Goal: Information Seeking & Learning: Learn about a topic

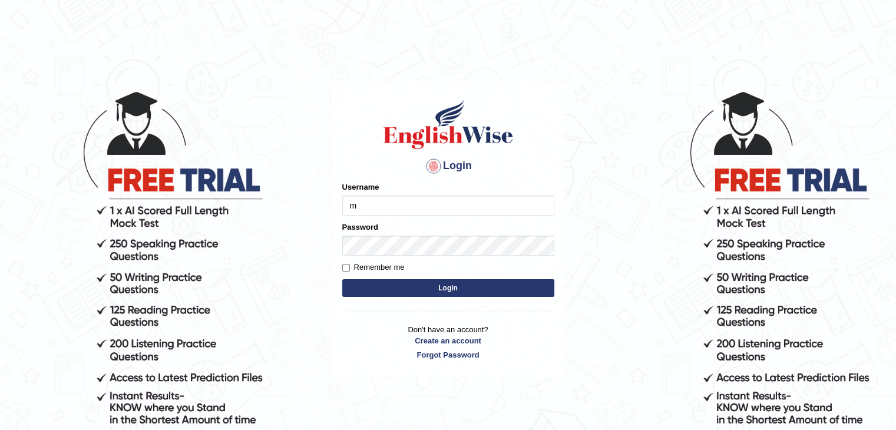
type input "meet1310"
click at [345, 268] on input "Remember me" at bounding box center [346, 268] width 8 height 8
checkbox input "true"
click at [383, 292] on button "Login" at bounding box center [448, 288] width 212 height 18
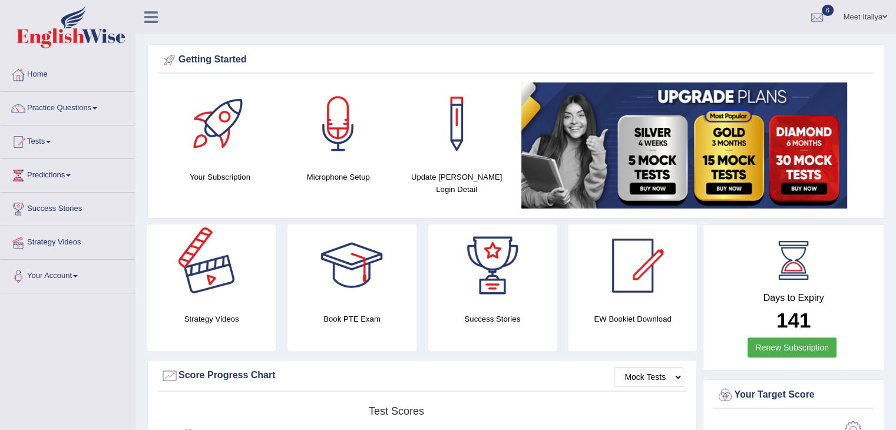
click at [219, 301] on div at bounding box center [211, 265] width 82 height 82
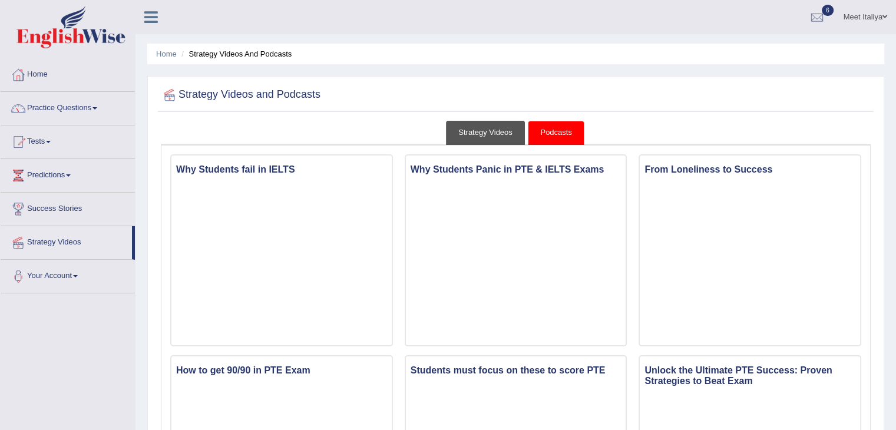
click at [469, 131] on link "Strategy Videos" at bounding box center [485, 133] width 79 height 24
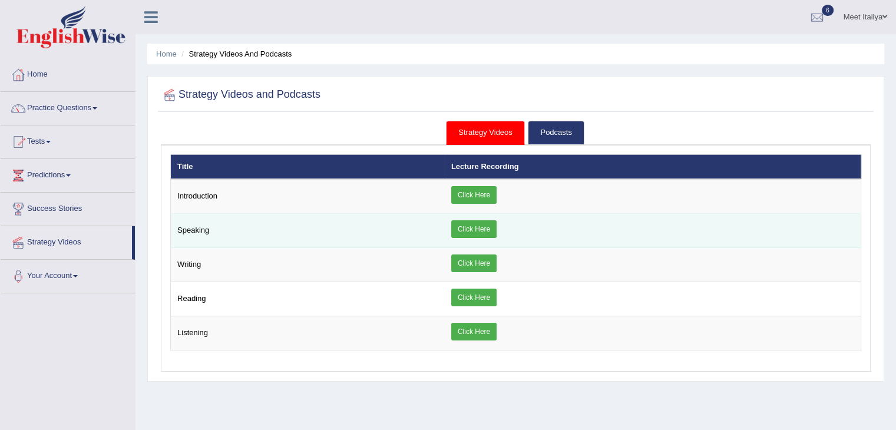
click at [485, 230] on link "Click Here" at bounding box center [473, 229] width 45 height 18
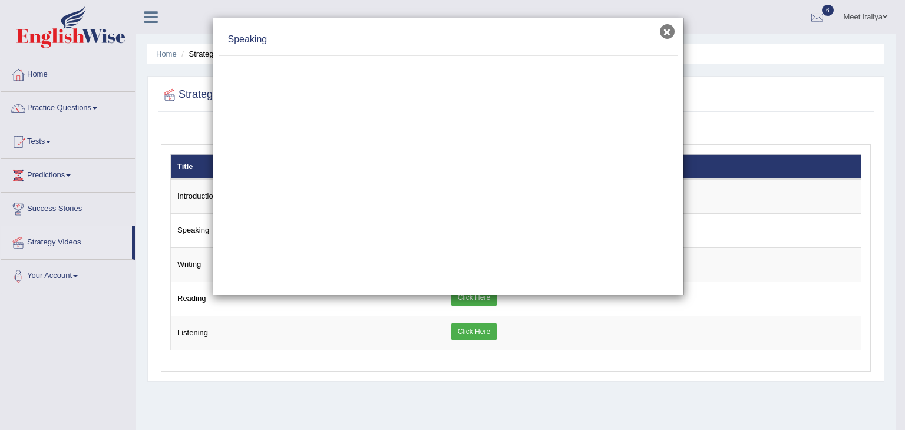
click at [666, 34] on button "×" at bounding box center [667, 31] width 15 height 15
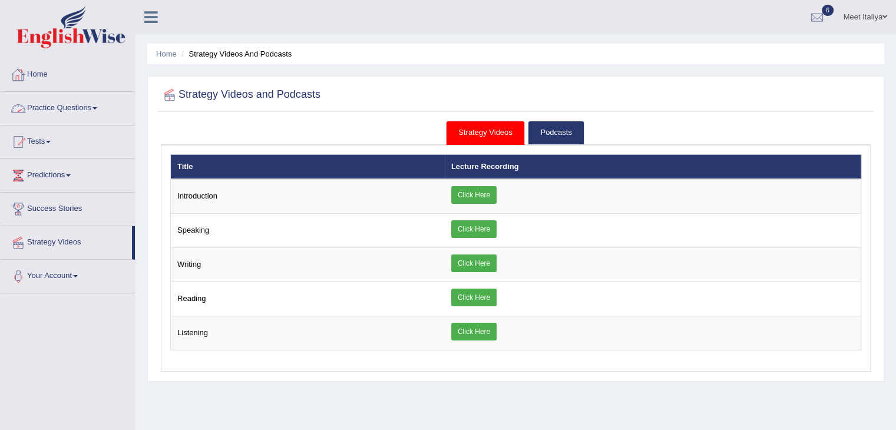
click at [62, 69] on link "Home" at bounding box center [68, 72] width 134 height 29
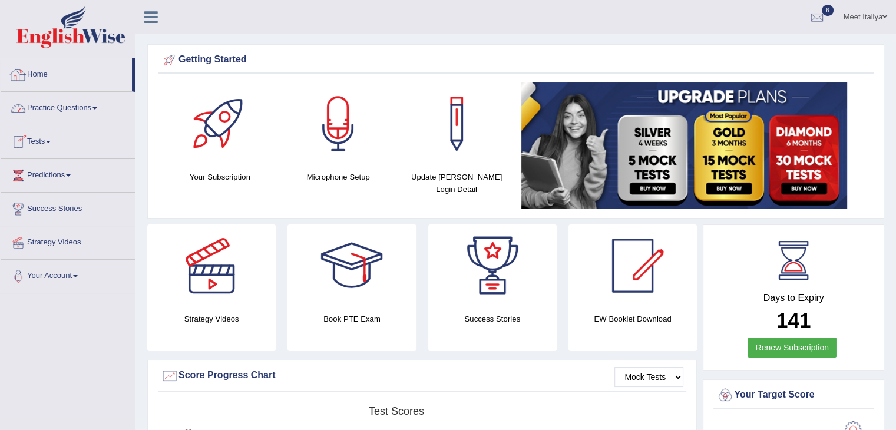
click at [66, 101] on link "Practice Questions" at bounding box center [68, 106] width 134 height 29
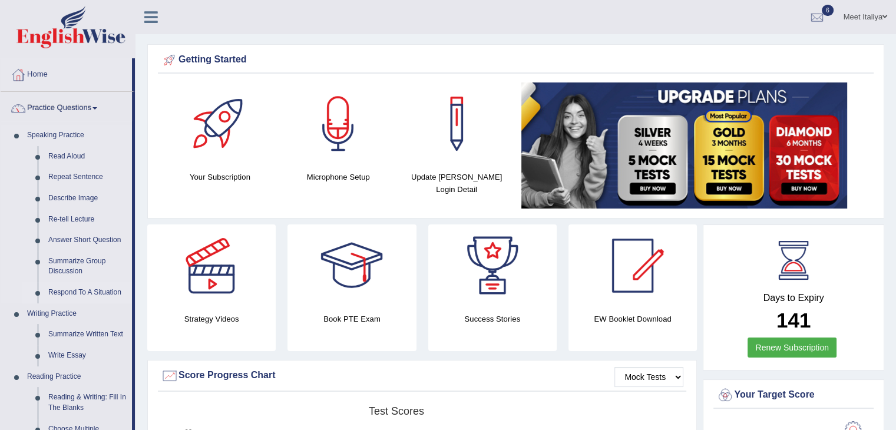
click at [84, 297] on link "Respond To A Situation" at bounding box center [87, 292] width 89 height 21
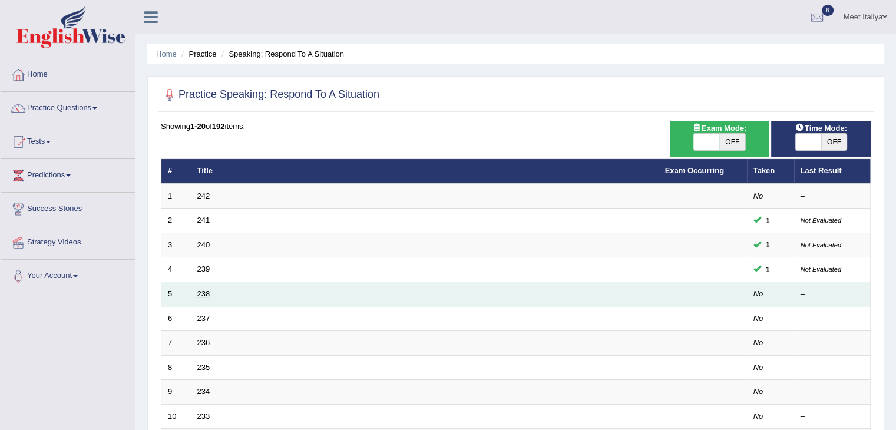
click at [203, 290] on link "238" at bounding box center [203, 293] width 13 height 9
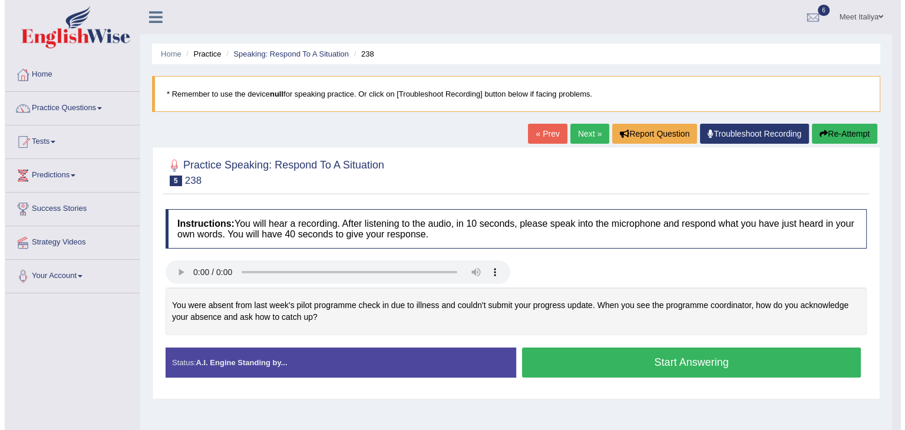
scroll to position [38, 0]
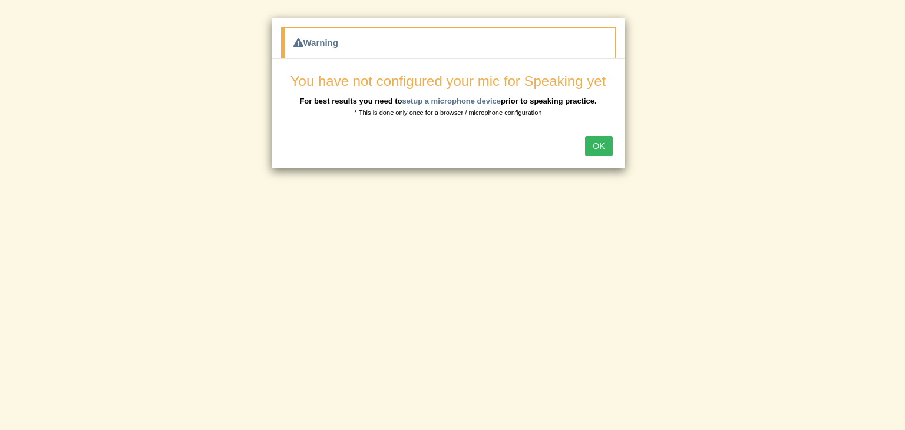
click at [587, 149] on button "OK" at bounding box center [598, 146] width 27 height 20
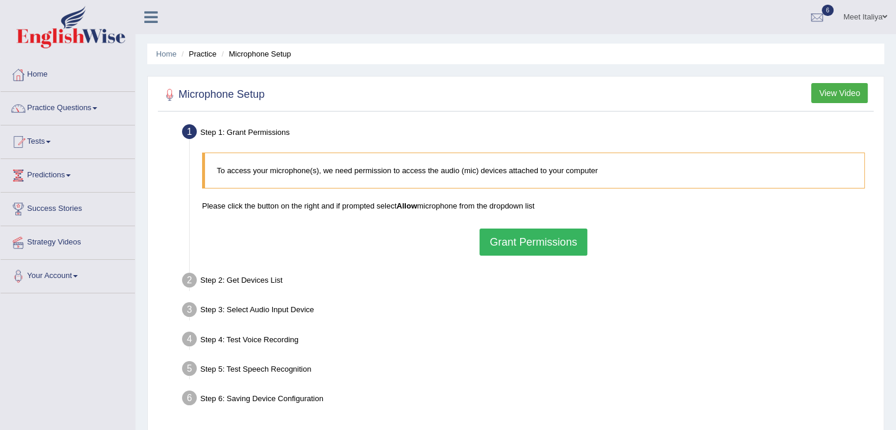
click at [530, 238] on button "Grant Permissions" at bounding box center [533, 242] width 107 height 27
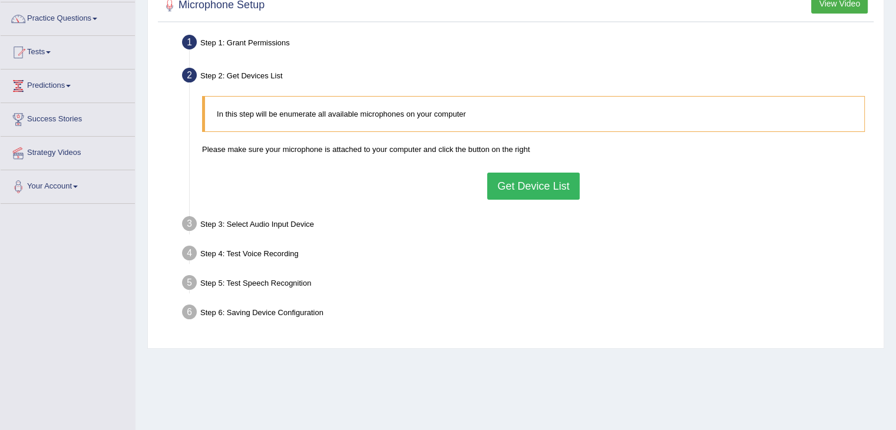
scroll to position [91, 0]
click at [548, 189] on button "Get Device List" at bounding box center [533, 184] width 92 height 27
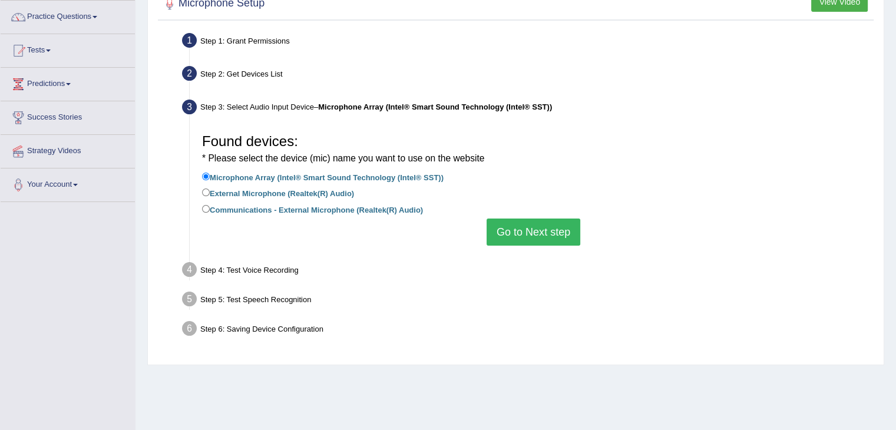
click at [527, 224] on button "Go to Next step" at bounding box center [534, 232] width 94 height 27
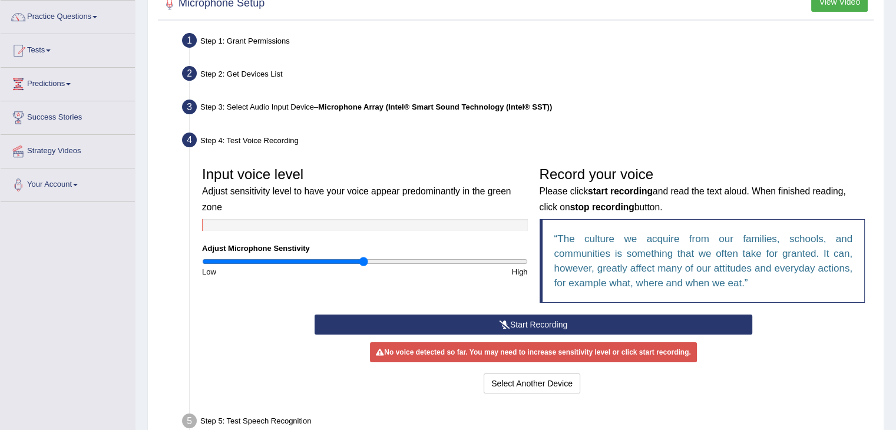
click at [512, 324] on button "Start Recording" at bounding box center [534, 325] width 438 height 20
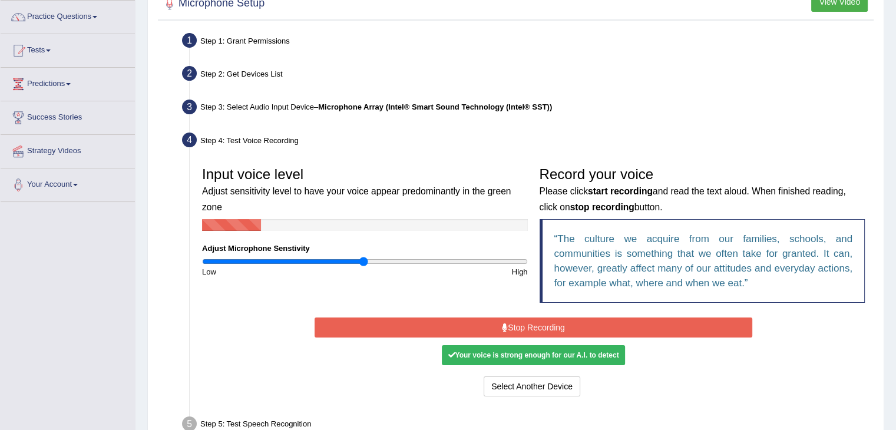
click at [512, 324] on button "Stop Recording" at bounding box center [534, 328] width 438 height 20
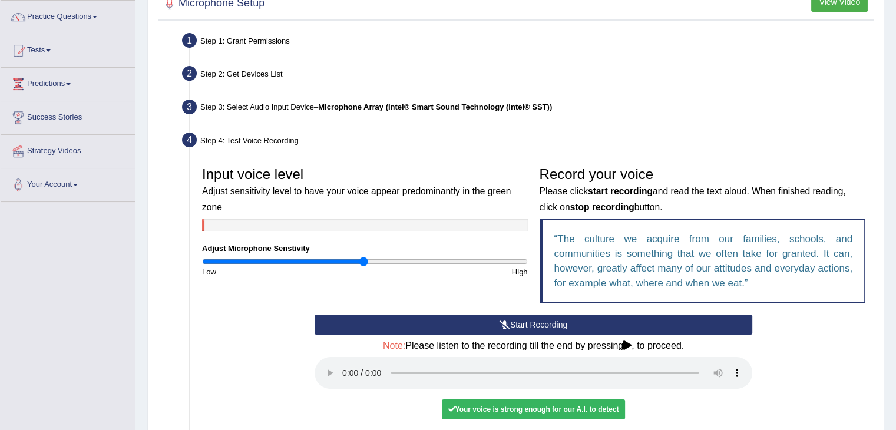
scroll to position [243, 0]
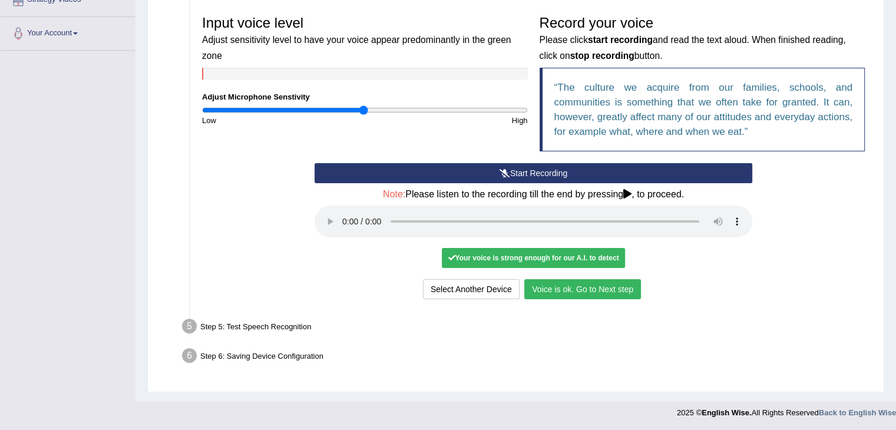
click at [551, 287] on button "Voice is ok. Go to Next step" at bounding box center [582, 289] width 117 height 20
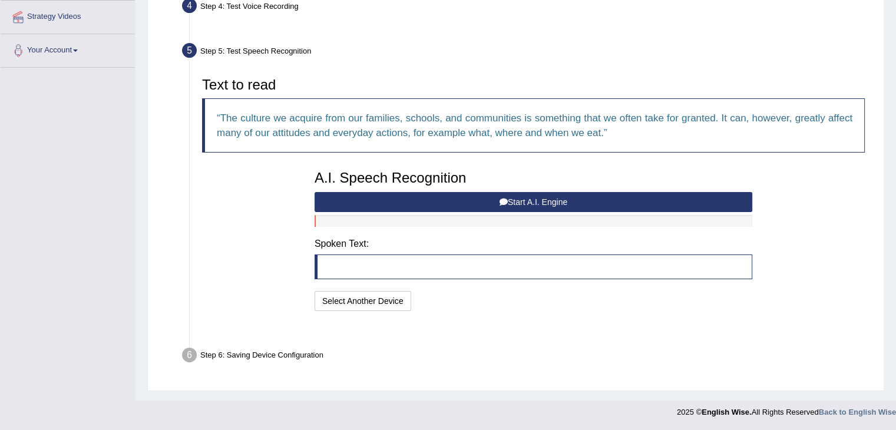
scroll to position [196, 0]
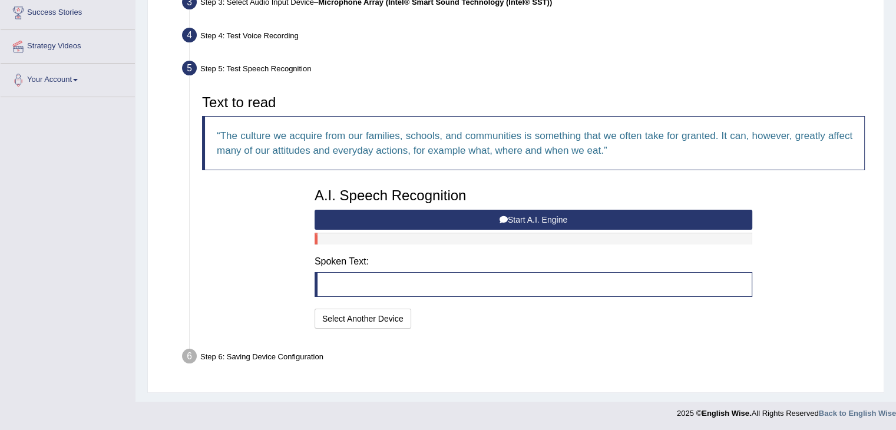
click at [510, 216] on button "Start A.I. Engine" at bounding box center [534, 220] width 438 height 20
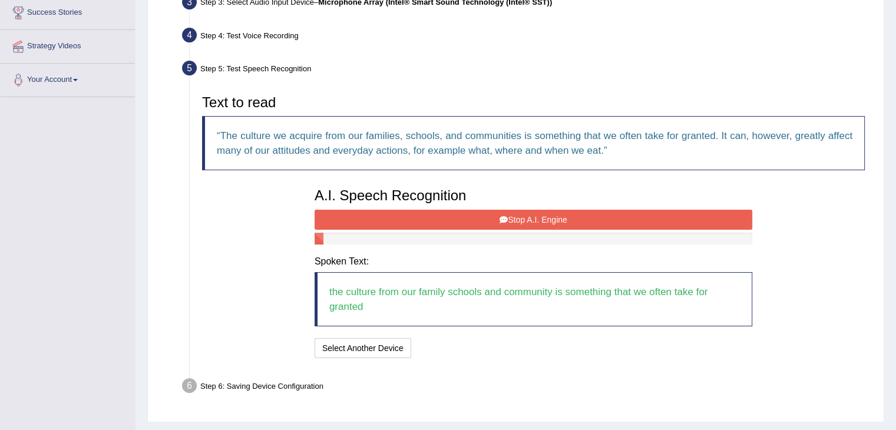
click at [510, 216] on button "Stop A.I. Engine" at bounding box center [534, 220] width 438 height 20
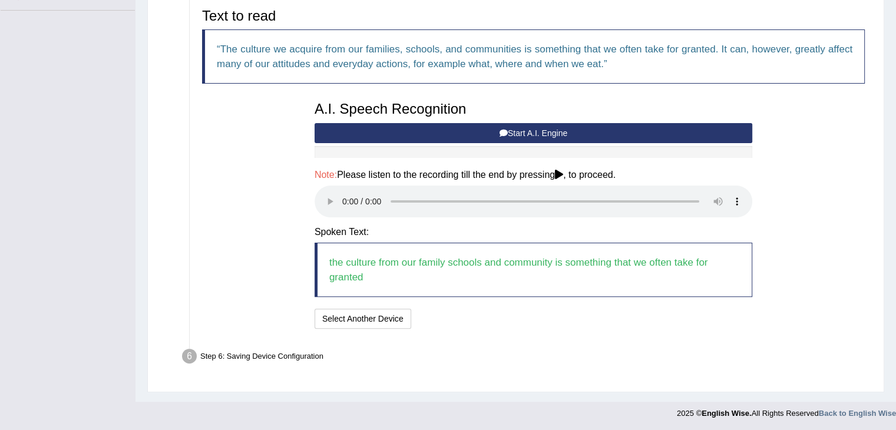
scroll to position [283, 0]
click at [441, 316] on button "Speech is ok. Go to Last step" at bounding box center [477, 319] width 123 height 20
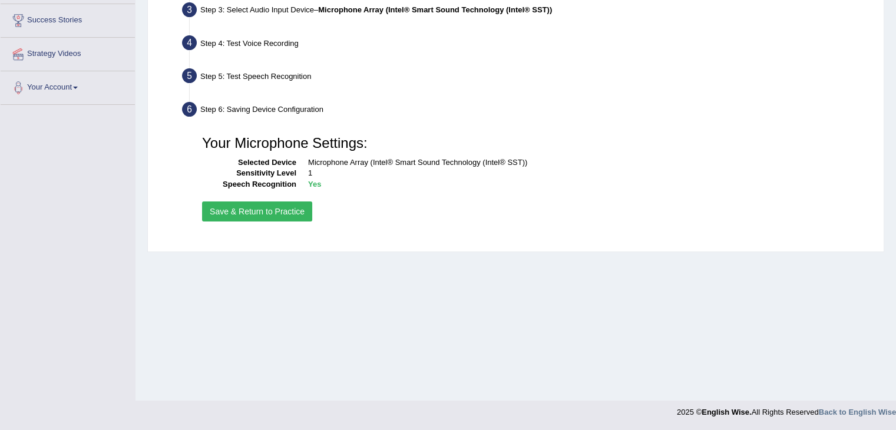
click at [285, 205] on button "Save & Return to Practice" at bounding box center [257, 211] width 110 height 20
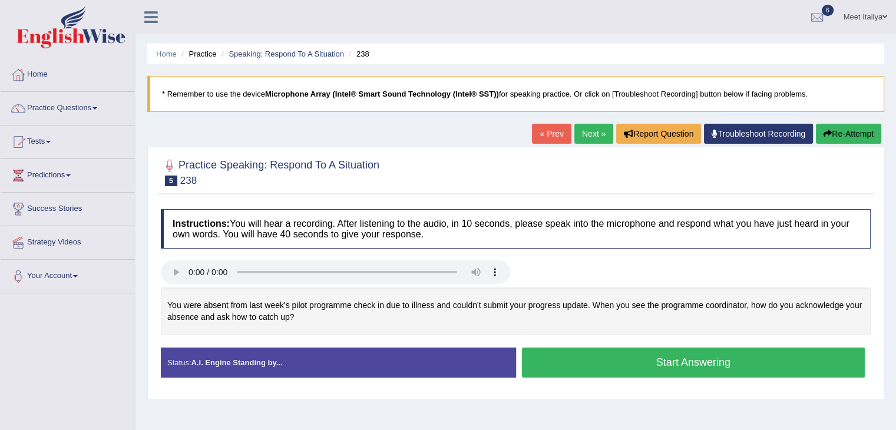
click at [568, 355] on button "Start Answering" at bounding box center [693, 363] width 343 height 30
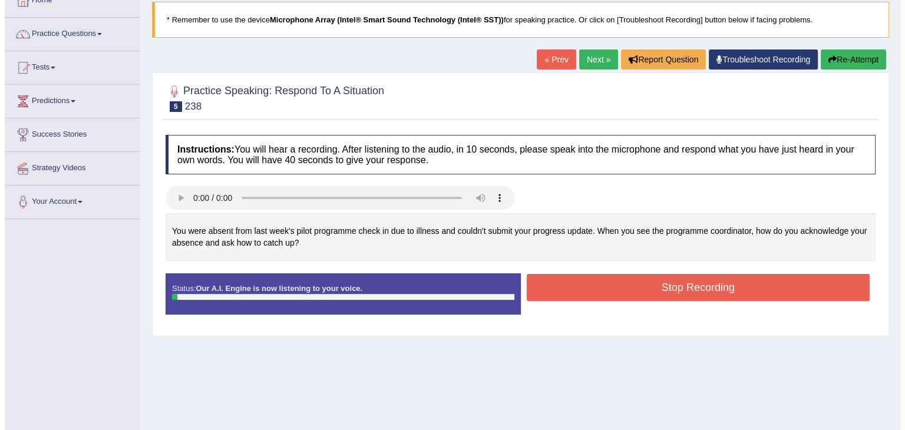
scroll to position [75, 0]
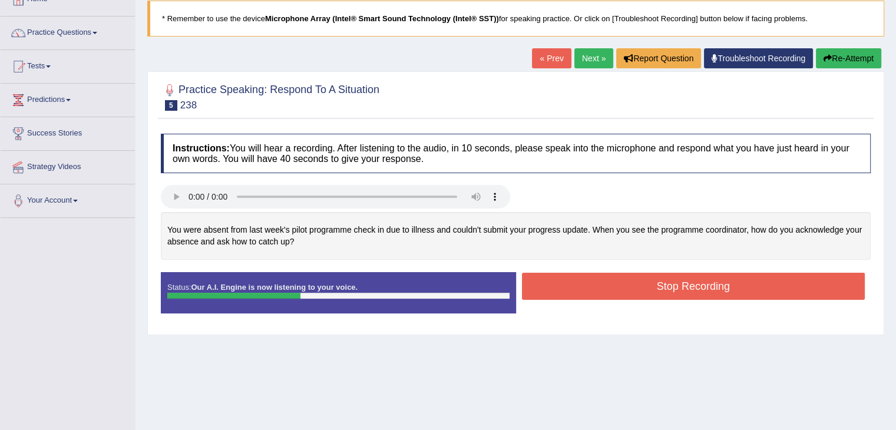
click at [601, 287] on button "Stop Recording" at bounding box center [693, 286] width 343 height 27
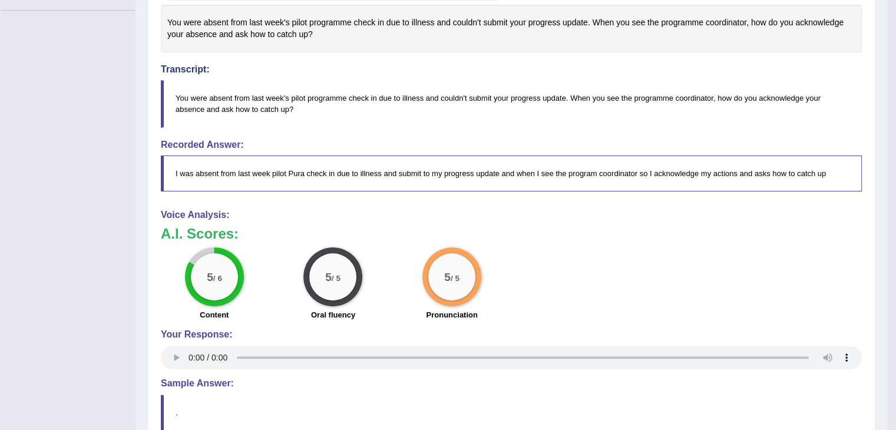
scroll to position [395, 0]
